Goal: Task Accomplishment & Management: Manage account settings

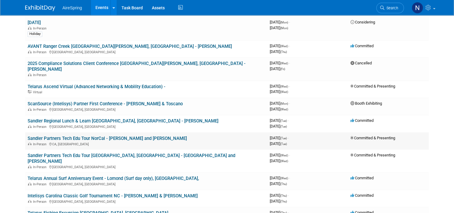
scroll to position [330, 0]
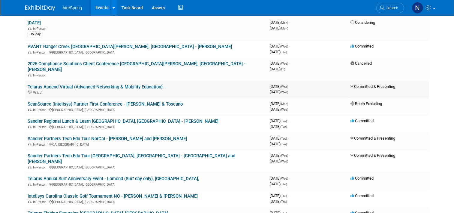
click at [114, 84] on link "Telarus Ascend Virtual (Advanced Networking & Mobility Education) -" at bounding box center [97, 86] width 138 height 5
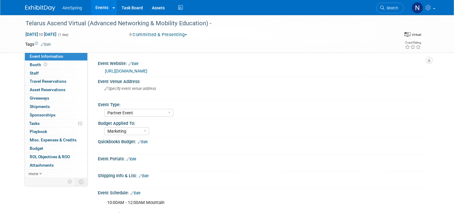
select select "Partner Event"
select select "Marketing"
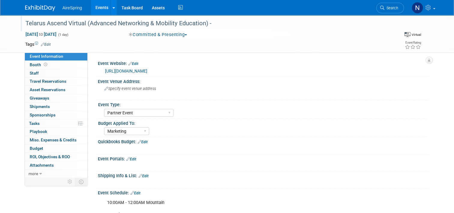
click at [232, 24] on div "Telarus Ascend Virtual (Advanced Networking & Mobility Education) -" at bounding box center [205, 23] width 365 height 11
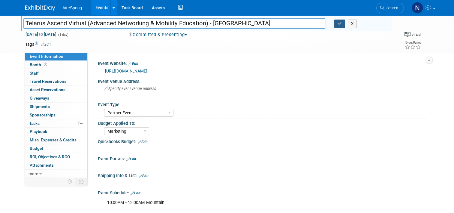
type input "Telarus Ascend Virtual (Advanced Networking & Mobility Education) - [GEOGRAPHIC…"
click at [341, 26] on button "button" at bounding box center [340, 24] width 11 height 8
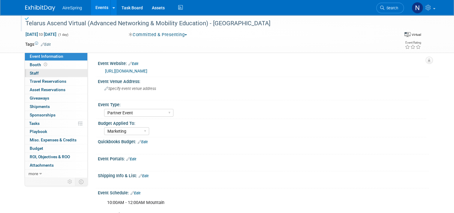
click at [38, 72] on link "0 Staff 0" at bounding box center [56, 73] width 62 height 8
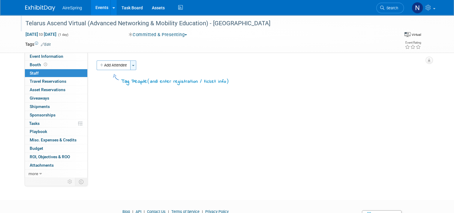
click at [132, 65] on button "Toggle Dropdown" at bounding box center [133, 65] width 6 height 10
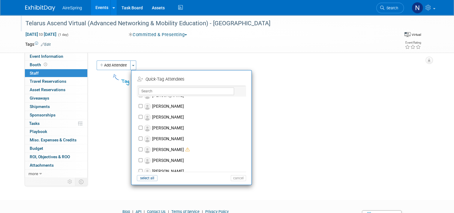
scroll to position [721, 0]
click at [168, 128] on label "[PERSON_NAME]" at bounding box center [196, 127] width 106 height 11
click at [143, 128] on input "[PERSON_NAME]" at bounding box center [141, 127] width 4 height 4
checkbox input "true"
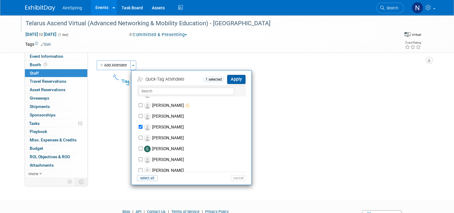
click at [239, 78] on button "Apply" at bounding box center [236, 79] width 18 height 9
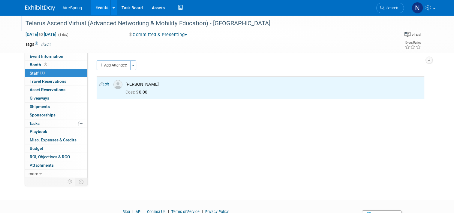
click at [96, 6] on link "Events" at bounding box center [102, 7] width 22 height 15
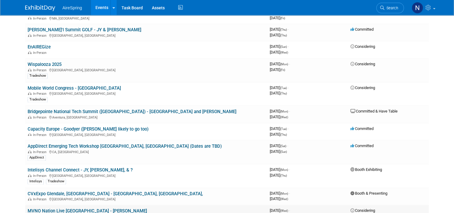
scroll to position [871, 0]
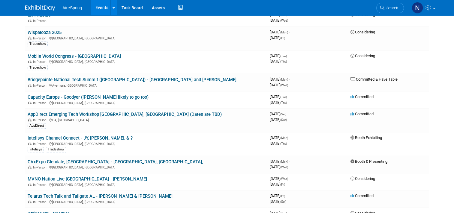
click at [62, 159] on link "CVxExpo Glendale, [GEOGRAPHIC_DATA] - [GEOGRAPHIC_DATA], [GEOGRAPHIC_DATA]," at bounding box center [115, 161] width 175 height 5
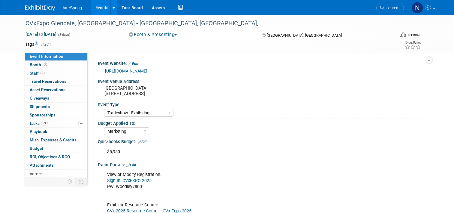
select select "Tradeshow - Exhibiting"
select select "Marketing"
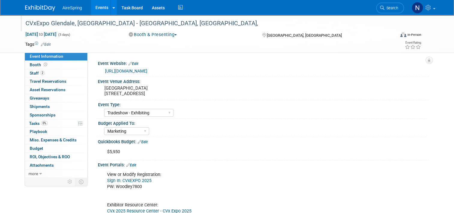
click at [141, 23] on div "CVxExpo Glendale, [GEOGRAPHIC_DATA] - [GEOGRAPHIC_DATA], [GEOGRAPHIC_DATA]," at bounding box center [205, 23] width 365 height 11
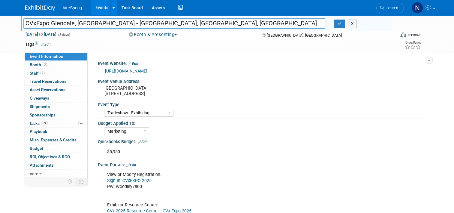
type input "CVxExpo Glendale, AZ - Sigmon, Cahill, Welch"
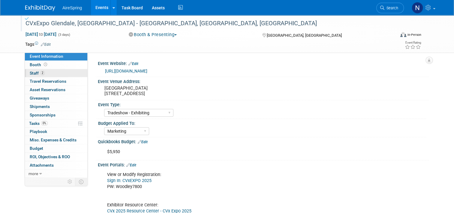
click at [41, 72] on link "2 Staff 2" at bounding box center [56, 73] width 62 height 8
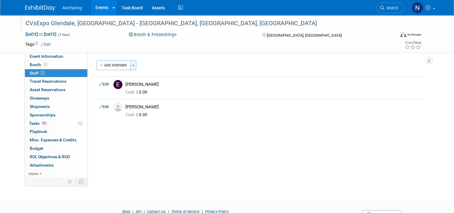
click at [130, 70] on button "Toggle Dropdown" at bounding box center [133, 65] width 6 height 10
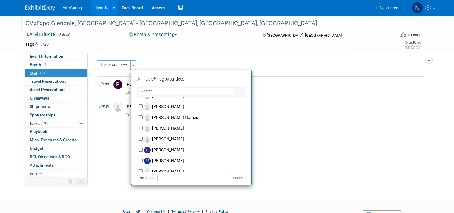
scroll to position [450, 0]
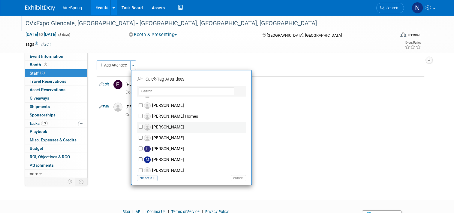
click at [148, 128] on label "Laura Welch" at bounding box center [196, 127] width 106 height 11
click at [143, 128] on input "Laura Welch" at bounding box center [141, 127] width 4 height 4
checkbox input "true"
click at [236, 79] on button "Apply" at bounding box center [236, 79] width 18 height 9
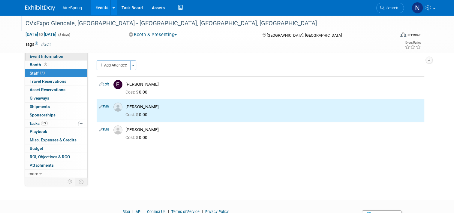
click at [64, 56] on link "Event Information" at bounding box center [56, 56] width 62 height 8
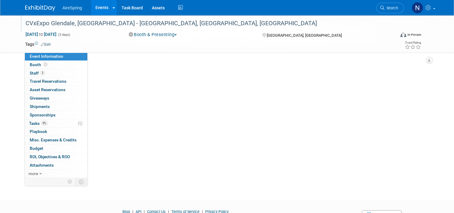
select select "Tradeshow - Exhibiting"
select select "Marketing"
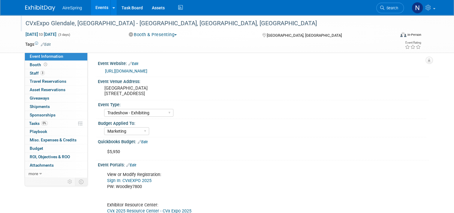
click at [147, 70] on link "https://events.american-tradeshow.com/cvx25?i=l8Tm79AT-ZtHVq9k5ITYdTN32x1wQLu7" at bounding box center [126, 70] width 42 height 5
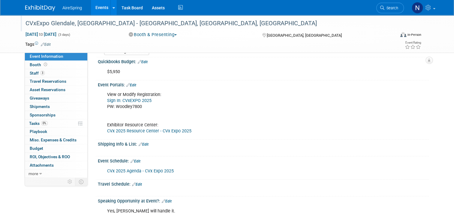
scroll to position [90, 0]
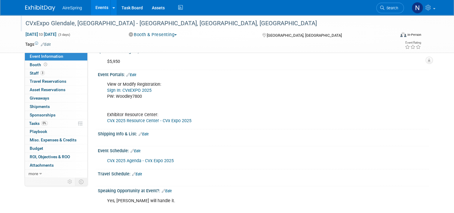
click at [130, 89] on link "Sign In: CVxEXPO 2025" at bounding box center [129, 90] width 44 height 5
click at [45, 126] on link "0% Tasks 0%" at bounding box center [56, 123] width 62 height 8
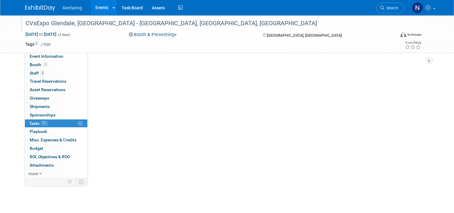
scroll to position [0, 0]
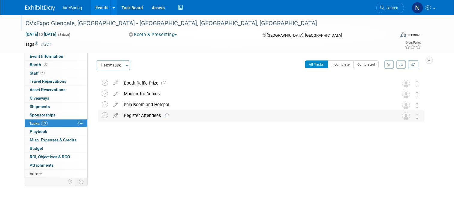
click at [148, 117] on div "Register Attendees 1" at bounding box center [255, 115] width 269 height 10
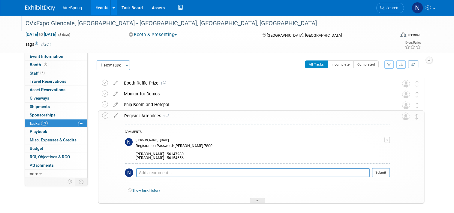
click at [385, 142] on div "Natalie Pyron - Yesterday" at bounding box center [260, 140] width 249 height 4
click at [389, 140] on span "button" at bounding box center [387, 139] width 2 height 1
click at [380, 150] on link "Edit Comment" at bounding box center [365, 148] width 47 height 8
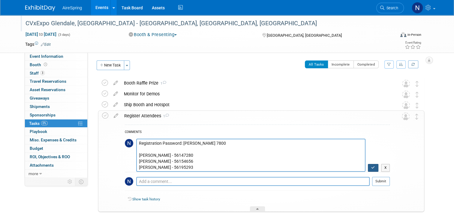
type textarea "Registration Password: Woodley 7800 Sigmon - 56147280 Cahill - 56154656 Welch -…"
click at [373, 167] on button "button" at bounding box center [373, 168] width 11 height 8
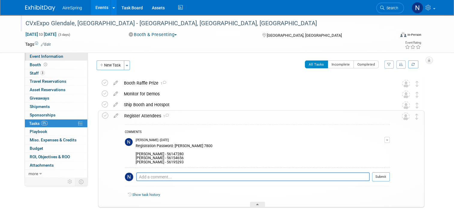
click at [46, 56] on span "Event Information" at bounding box center [47, 56] width 34 height 5
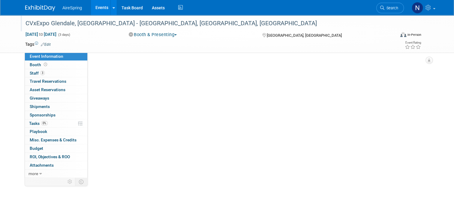
select select "Tradeshow - Exhibiting"
select select "Marketing"
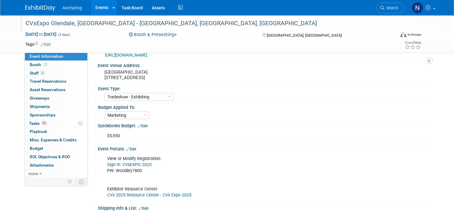
scroll to position [30, 0]
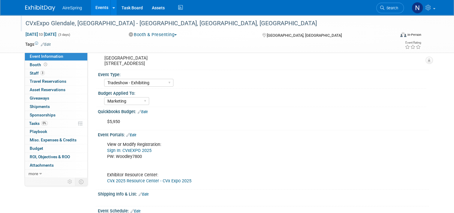
click at [141, 150] on link "Sign In: CVxEXPO 2025" at bounding box center [129, 150] width 44 height 5
click at [125, 146] on div "View or Modify Registration: Sign In: CVxEXPO 2025 PW: Woodley7800 Exhibitor Re…" at bounding box center [234, 162] width 262 height 48
click at [126, 150] on link "Sign In: CVxEXPO 2025" at bounding box center [129, 150] width 44 height 5
click at [34, 124] on span "Tasks 0%" at bounding box center [38, 123] width 19 height 5
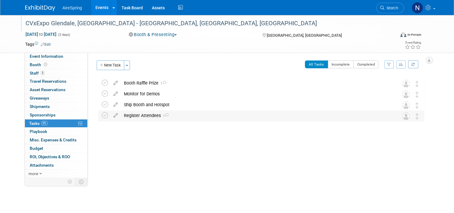
click at [138, 120] on div "Register Attendees 1" at bounding box center [255, 115] width 269 height 10
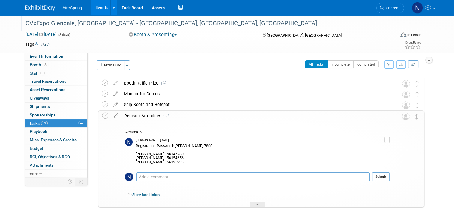
click at [390, 138] on button "button" at bounding box center [387, 140] width 5 height 6
click at [387, 147] on link "Edit Comment" at bounding box center [365, 148] width 47 height 8
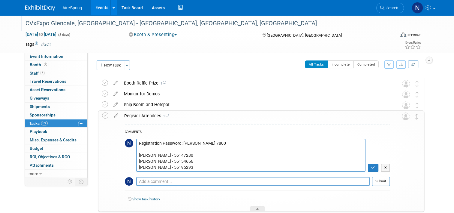
click at [174, 158] on textarea "Registration Password: Woodley 7800 Sigmon - 56147280 Cahill - 56154656 Welch -…" at bounding box center [250, 154] width 229 height 33
drag, startPoint x: 170, startPoint y: 160, endPoint x: 149, endPoint y: 161, distance: 20.7
click at [149, 161] on textarea "Registration Password: Woodley 7800 Sigmon - 56147280 Cahill - 56154656 Welch -…" at bounding box center [250, 154] width 229 height 33
type textarea "Registration Password: Woodley 7800 Sigmon - 56147280 Cahill - 56195534 Welch -…"
click at [375, 168] on icon "button" at bounding box center [373, 167] width 4 height 4
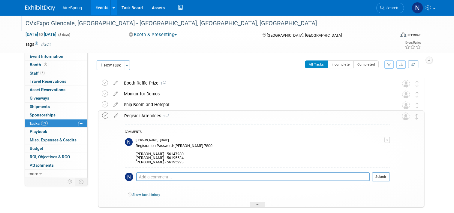
click at [102, 115] on icon at bounding box center [105, 115] width 6 height 6
click at [140, 84] on div "Booth Raffle Prize 1" at bounding box center [255, 83] width 269 height 10
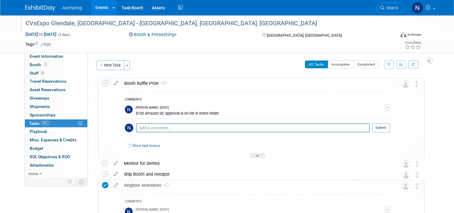
click at [140, 84] on div "Booth Raffle Prize 1" at bounding box center [255, 83] width 269 height 10
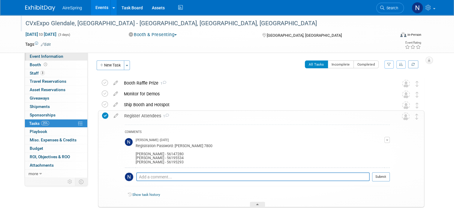
click at [44, 53] on link "Event Information" at bounding box center [56, 56] width 62 height 8
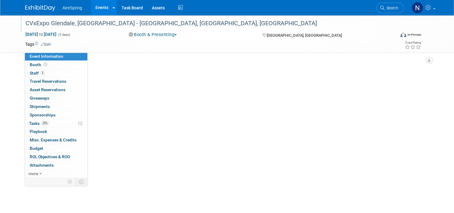
select select "Tradeshow - Exhibiting"
select select "Marketing"
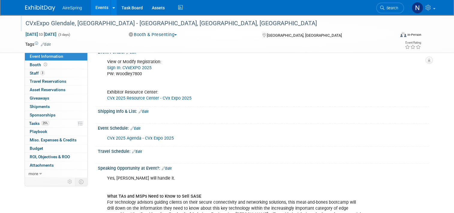
scroll to position [60, 0]
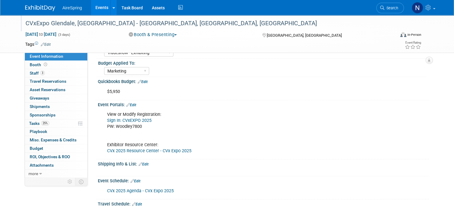
click at [100, 4] on link "Events" at bounding box center [102, 7] width 22 height 15
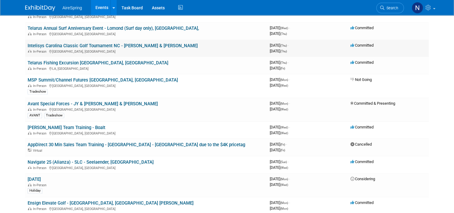
scroll to position [631, 0]
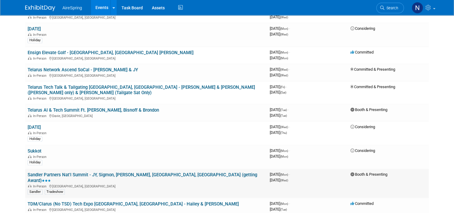
click at [68, 172] on link "Sandler Partners Nat'l Summit - JY, Sigmon, Castillo, Valderrama, Bender (getti…" at bounding box center [143, 177] width 230 height 11
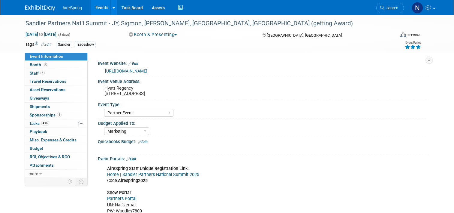
select select "Partner Event"
select select "Marketing"
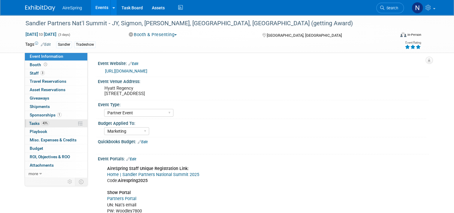
click at [29, 122] on span "Tasks 43%" at bounding box center [39, 123] width 20 height 5
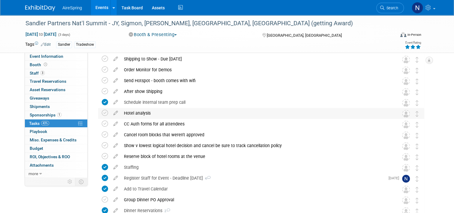
scroll to position [60, 0]
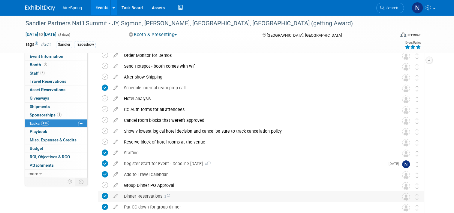
click at [137, 197] on div "Dinner Reservations 2" at bounding box center [255, 196] width 269 height 10
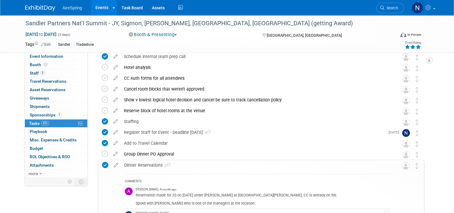
scroll to position [120, 0]
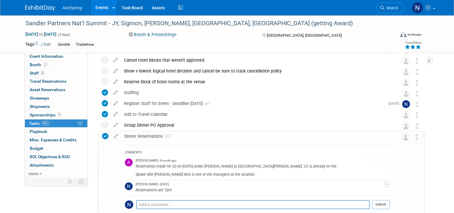
click at [282, 156] on td "[PERSON_NAME] - A month ago Reservation made for 20 on [DATE] under [PERSON_NAM…" at bounding box center [260, 168] width 249 height 24
